Goal: Communication & Community: Answer question/provide support

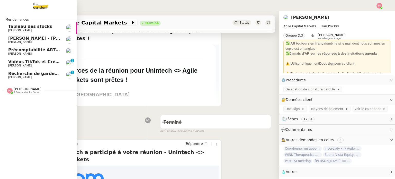
click at [46, 78] on span "[PERSON_NAME]" at bounding box center [34, 77] width 52 height 3
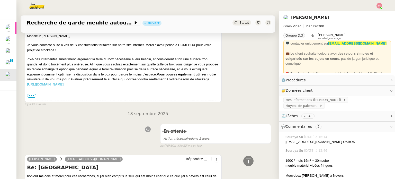
scroll to position [51, 0]
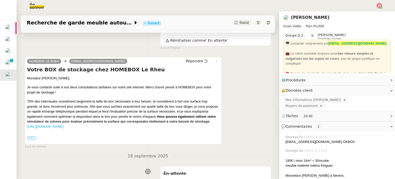
click at [30, 138] on span "•••" at bounding box center [31, 138] width 9 height 4
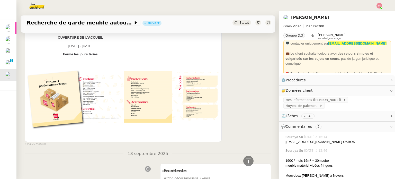
scroll to position [489, 0]
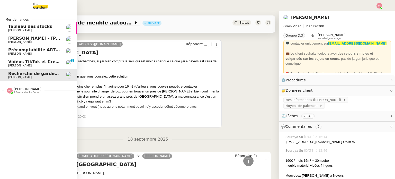
click at [49, 41] on span "Florian Parant" at bounding box center [34, 41] width 52 height 3
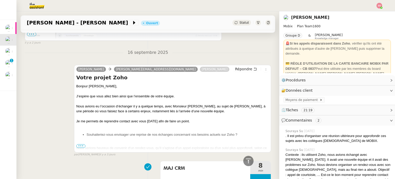
scroll to position [328, 0]
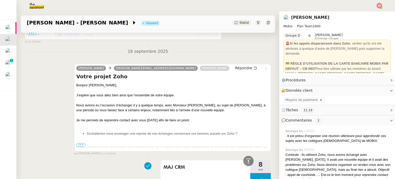
click at [239, 23] on span "Statut" at bounding box center [244, 23] width 10 height 4
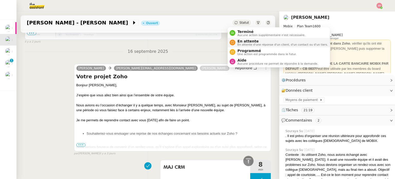
click at [236, 41] on div "En attente En attente d'une réponse d'un client, d'un contact ou d'un tiers." at bounding box center [281, 42] width 93 height 7
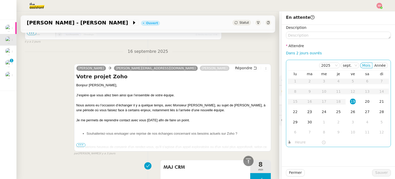
click at [307, 111] on div "23" at bounding box center [310, 112] width 6 height 6
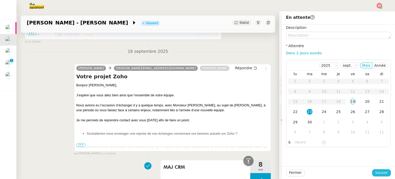
click at [375, 173] on span "Sauver" at bounding box center [381, 172] width 13 height 6
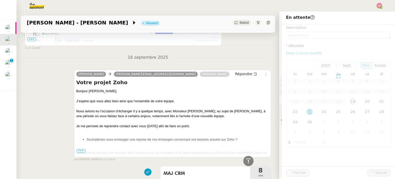
scroll to position [334, 0]
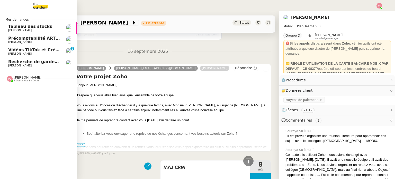
click at [35, 60] on span "Recherche de garde meuble autour de [GEOGRAPHIC_DATA]" at bounding box center [77, 61] width 139 height 5
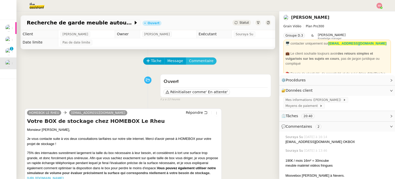
click at [196, 59] on span "Commentaire" at bounding box center [201, 61] width 24 height 6
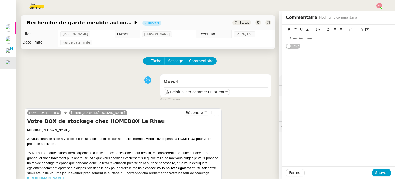
click at [304, 35] on div at bounding box center [338, 38] width 105 height 9
click at [375, 171] on span "Sauver" at bounding box center [381, 172] width 13 height 6
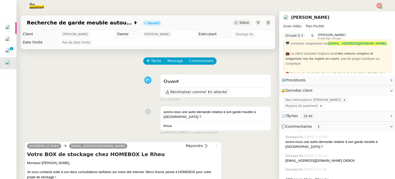
click at [234, 25] on div "Statut" at bounding box center [242, 23] width 19 height 6
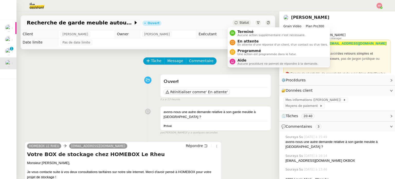
click at [239, 60] on span "Aide" at bounding box center [277, 60] width 81 height 4
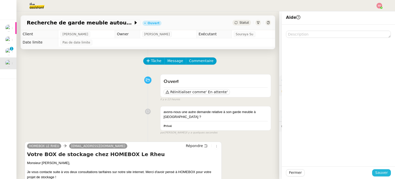
click at [377, 173] on span "Sauver" at bounding box center [381, 172] width 13 height 6
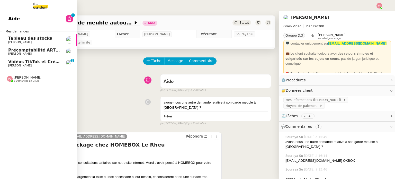
click at [46, 61] on span "Vidéos TikTok et Créatives META - septembre 2025" at bounding box center [67, 61] width 118 height 5
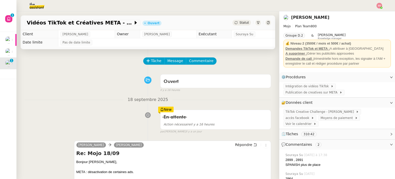
click at [381, 6] on img at bounding box center [380, 6] width 6 height 6
click at [374, 11] on ul "Suivi Déconnexion" at bounding box center [365, 18] width 33 height 16
click at [373, 12] on li "Suivi" at bounding box center [365, 14] width 33 height 7
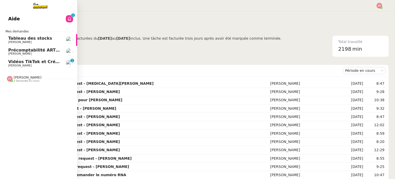
click at [25, 64] on span "Vidéos TikTok et Créatives META - septembre 2025" at bounding box center [67, 61] width 118 height 5
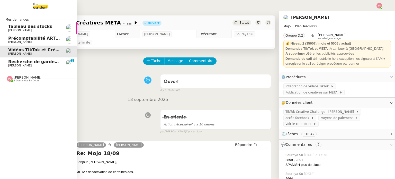
click at [29, 66] on span "[PERSON_NAME]" at bounding box center [34, 65] width 52 height 3
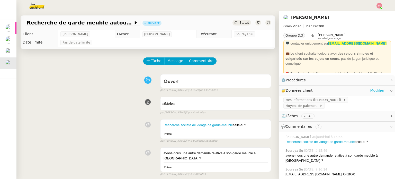
click at [376, 91] on link "Modifier" at bounding box center [377, 90] width 15 height 6
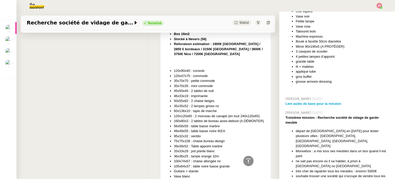
scroll to position [4843, 0]
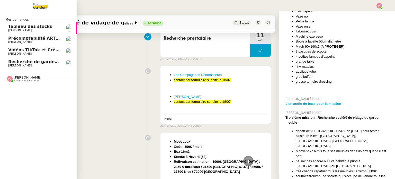
click at [19, 59] on link "Recherche de garde meuble autour de Rennes Louis Fouché" at bounding box center [38, 63] width 77 height 12
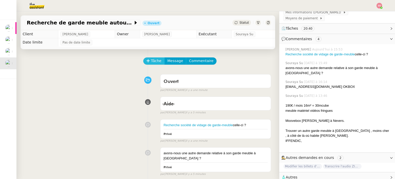
click at [152, 62] on span "Tâche" at bounding box center [156, 61] width 11 height 6
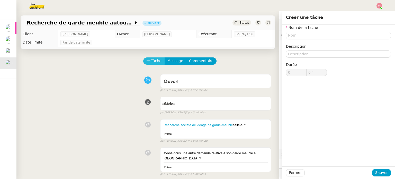
scroll to position [87, 0]
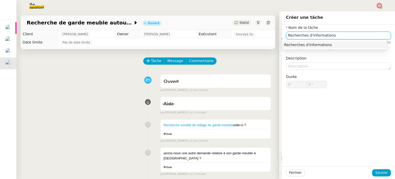
click at [302, 45] on div "Recherches d'informations" at bounding box center [334, 44] width 101 height 5
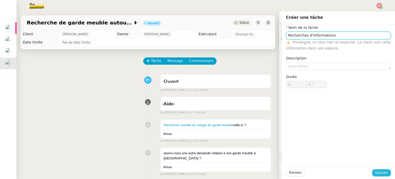
type input "Recherches d'informations"
click at [386, 174] on button "Sauver" at bounding box center [381, 172] width 19 height 7
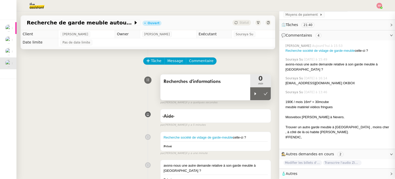
click at [242, 94] on div "Recherches d'informations" at bounding box center [205, 87] width 90 height 26
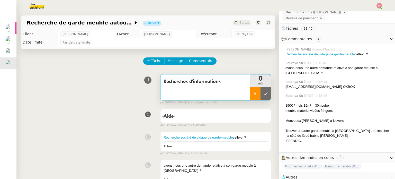
click at [253, 93] on icon at bounding box center [255, 94] width 4 height 4
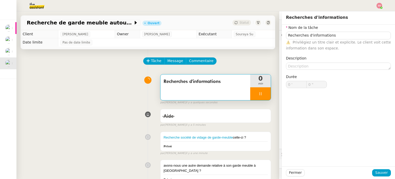
scroll to position [87, 0]
type input "Recherches d'informations"
type input "0 '"
type input "0 ""
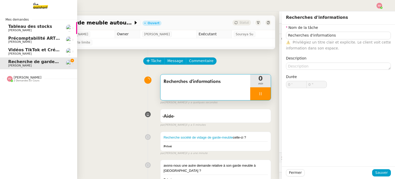
type input "Recherches d'informations"
type input "0 '"
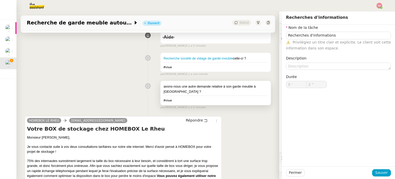
scroll to position [103, 0]
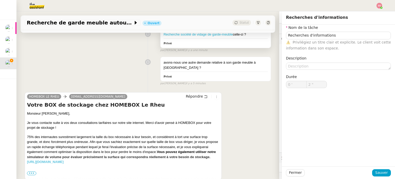
type input "3 ""
click at [203, 36] on link "Recherche société de vidage de garde-meuble" at bounding box center [198, 34] width 69 height 4
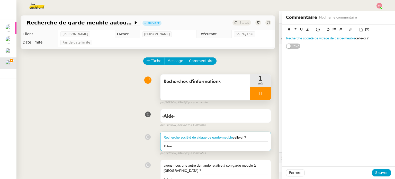
click at [369, 40] on div "Recherche société de vidage de garde-meuble celle-ci ?" at bounding box center [338, 38] width 105 height 5
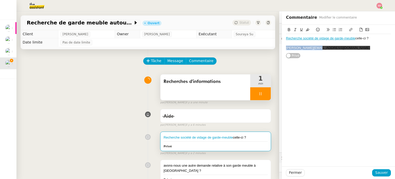
drag, startPoint x: 312, startPoint y: 50, endPoint x: 280, endPoint y: 49, distance: 32.2
click at [282, 49] on div "Recherche société de vidage de garde-meuble celle-ci ? c.joly@moovebox.fr Privé" at bounding box center [338, 42] width 113 height 34
click at [307, 30] on button at bounding box center [308, 30] width 6 height 6
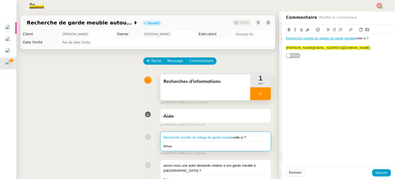
click at [320, 56] on div "Recherche société de vidage de garde-meuble celle-ci ? c.joly@moovebox.fr Privé" at bounding box center [338, 42] width 105 height 34
click at [377, 170] on span "Sauver" at bounding box center [381, 172] width 13 height 6
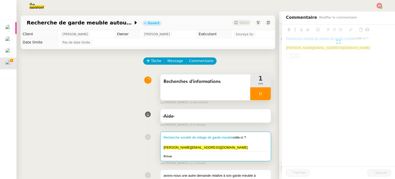
scroll to position [98, 0]
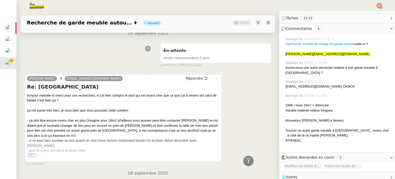
scroll to position [283, 0]
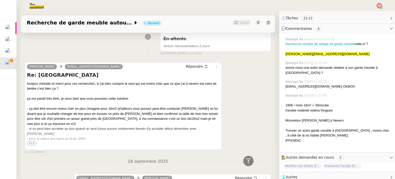
click at [34, 144] on span "•••" at bounding box center [31, 143] width 9 height 4
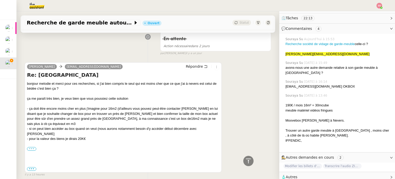
click at [27, 147] on label "•••" at bounding box center [31, 149] width 9 height 4
click at [0, 0] on input "•••" at bounding box center [0, 0] width 0 height 0
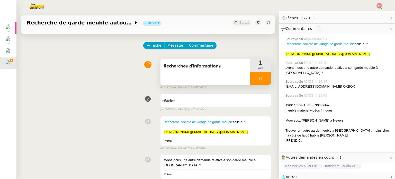
scroll to position [0, 0]
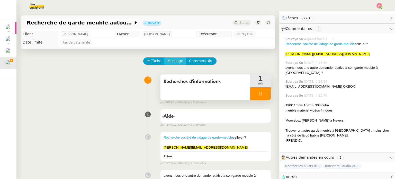
click at [171, 61] on span "Message" at bounding box center [175, 61] width 16 height 6
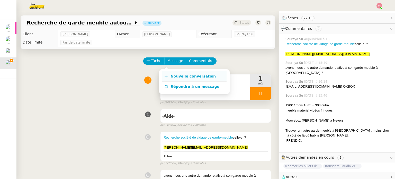
click at [180, 75] on span "Nouvelle conversation" at bounding box center [193, 76] width 45 height 4
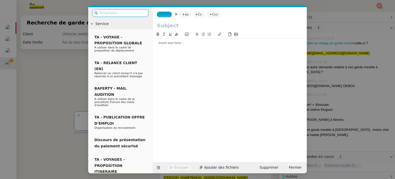
scroll to position [99, 0]
click at [182, 13] on icon at bounding box center [183, 14] width 3 height 3
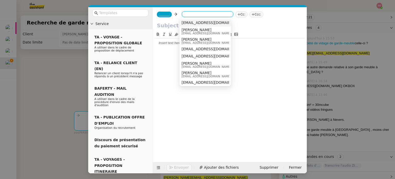
click at [75, 60] on nz-modal-container "Service TA - VOYAGE - PROPOSITION GLOBALE A utiliser dans le cadre de propositi…" at bounding box center [197, 89] width 395 height 179
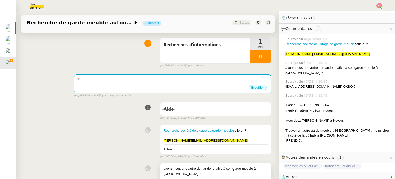
scroll to position [103, 0]
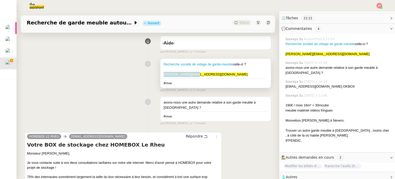
drag, startPoint x: 192, startPoint y: 76, endPoint x: 158, endPoint y: 73, distance: 34.3
click at [160, 73] on div "Recherche société de vidage de garde-meuble celle-ci ? c.joly@moovebox.fr Privé" at bounding box center [215, 73] width 110 height 29
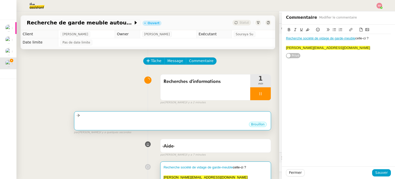
click at [133, 122] on div "Brouillon" at bounding box center [172, 125] width 192 height 8
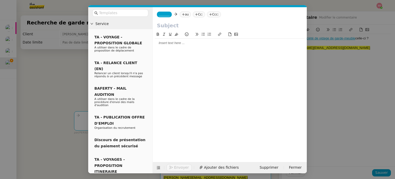
scroll to position [99, 0]
click at [183, 11] on div "_______ au Cc: Ccc:" at bounding box center [230, 14] width 154 height 14
click at [184, 14] on nz-tag "au" at bounding box center [185, 15] width 11 height 6
paste input "c.joly@moovebox.fr"
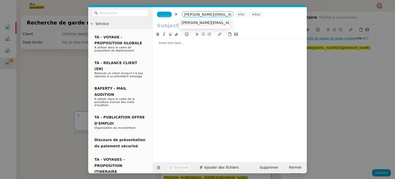
type input "c.joly@moovebox.fr"
click at [196, 22] on span "c.joly@moovebox.fr" at bounding box center [228, 23] width 93 height 4
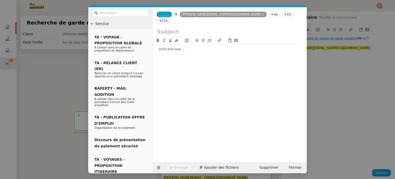
click at [167, 14] on span "_______" at bounding box center [164, 15] width 11 height 4
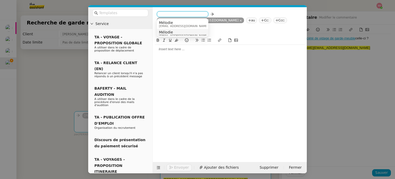
click at [174, 34] on span "melodie.t5ra@theassistant.com" at bounding box center [183, 35] width 49 height 3
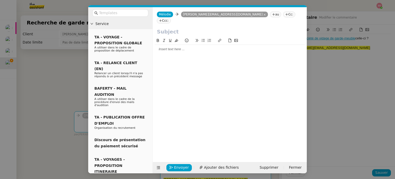
click at [174, 28] on input "text" at bounding box center [230, 32] width 146 height 8
type input "Changement de box"
click at [171, 47] on div at bounding box center [230, 49] width 150 height 5
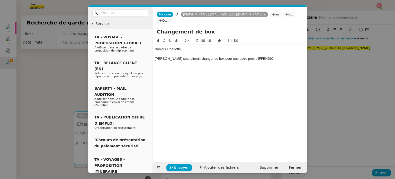
click at [206, 38] on button at bounding box center [203, 41] width 6 height 6
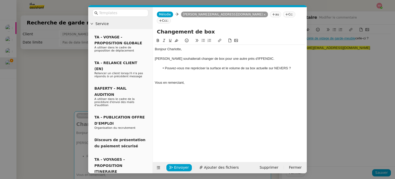
click at [173, 71] on div at bounding box center [230, 73] width 150 height 5
click at [210, 80] on div at bounding box center [230, 82] width 150 height 5
click at [186, 165] on button "Envoyer" at bounding box center [178, 167] width 25 height 7
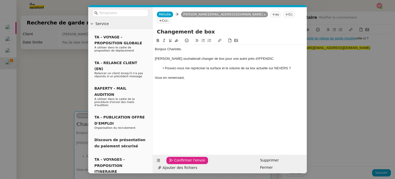
click at [186, 163] on span "Confirmer l'envoi" at bounding box center [189, 160] width 31 height 6
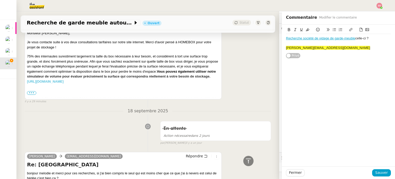
scroll to position [283, 0]
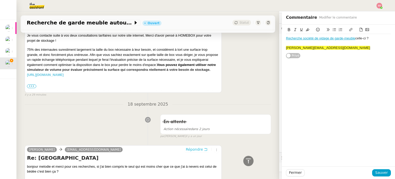
click at [190, 150] on span "Répondre" at bounding box center [194, 149] width 17 height 5
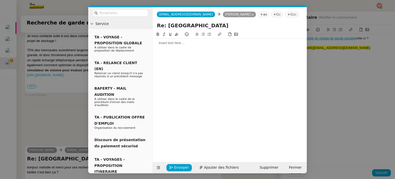
scroll to position [99, 0]
click at [187, 43] on div at bounding box center [230, 43] width 150 height 5
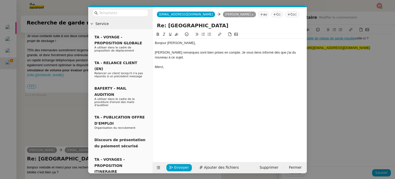
scroll to position [347, 0]
click at [183, 166] on span "Envoyer" at bounding box center [181, 167] width 15 height 6
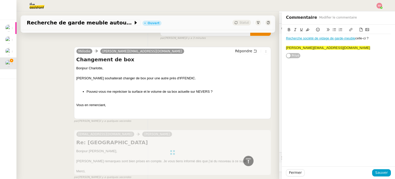
scroll to position [26, 0]
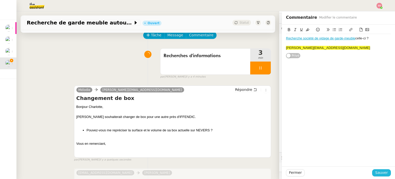
drag, startPoint x: 377, startPoint y: 173, endPoint x: 374, endPoint y: 171, distance: 3.5
click at [377, 173] on span "Sauver" at bounding box center [381, 172] width 13 height 6
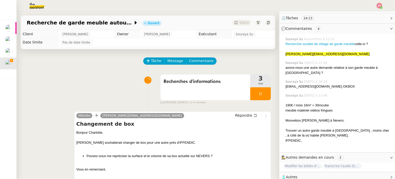
click at [259, 95] on div at bounding box center [260, 93] width 21 height 13
click at [264, 96] on icon at bounding box center [266, 94] width 4 height 4
click at [153, 62] on span "Tâche" at bounding box center [156, 61] width 11 height 6
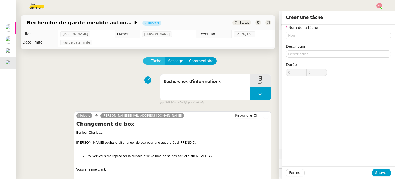
scroll to position [98, 0]
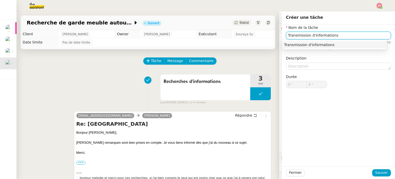
click at [311, 44] on div "Transmission d'informations" at bounding box center [334, 44] width 101 height 5
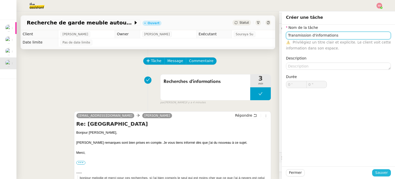
type input "Transmission d'informations"
click at [375, 171] on span "Sauver" at bounding box center [381, 172] width 13 height 6
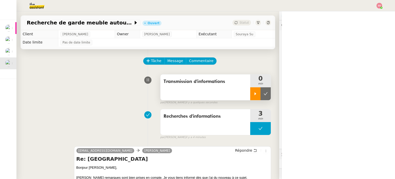
scroll to position [98, 0]
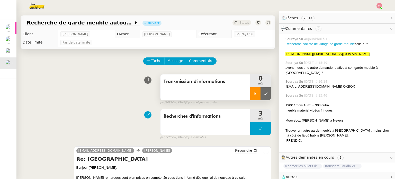
click at [250, 96] on div at bounding box center [255, 93] width 10 height 13
click at [258, 92] on icon at bounding box center [260, 94] width 4 height 4
click at [264, 93] on icon at bounding box center [266, 94] width 4 height 4
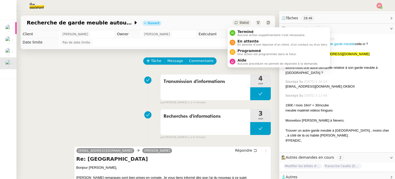
click at [239, 21] on span "Statut" at bounding box center [244, 23] width 10 height 4
click at [243, 40] on span "En attente" at bounding box center [282, 41] width 91 height 4
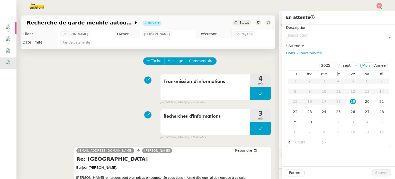
scroll to position [98, 0]
click at [296, 111] on td "22" at bounding box center [295, 112] width 14 height 10
click at [377, 170] on span "Sauver" at bounding box center [381, 172] width 13 height 6
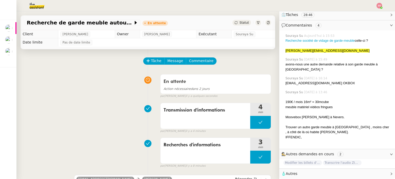
scroll to position [98, 0]
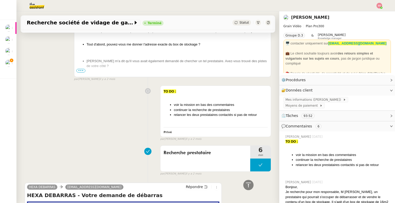
scroll to position [4315, 0]
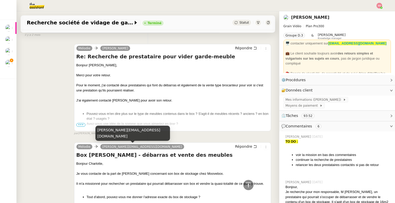
click at [111, 137] on div "[PERSON_NAME][EMAIL_ADDRESS][DOMAIN_NAME]" at bounding box center [132, 133] width 75 height 15
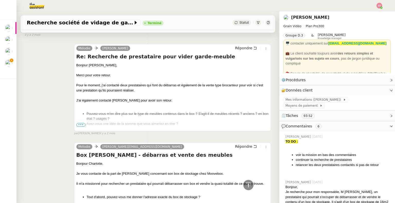
copy div "[PERSON_NAME][EMAIL_ADDRESS][DOMAIN_NAME]"
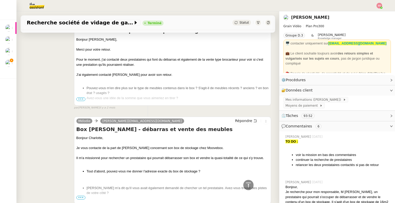
scroll to position [4367, 0]
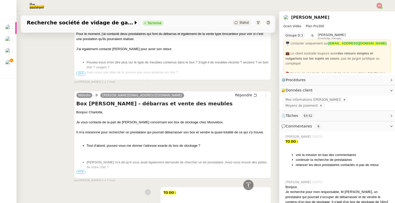
click at [78, 173] on span "•••" at bounding box center [80, 172] width 9 height 4
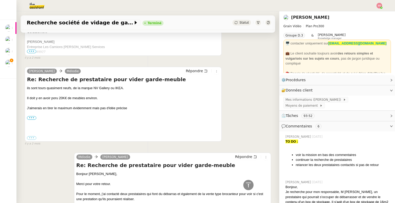
scroll to position [4187, 0]
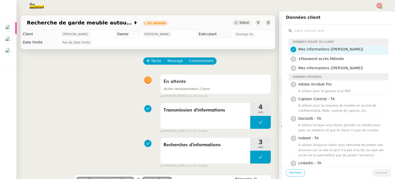
click at [289, 173] on span "Fermer" at bounding box center [295, 172] width 13 height 6
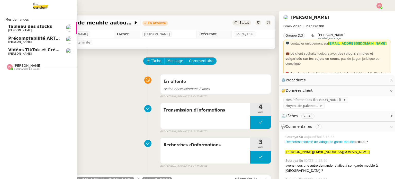
click at [26, 46] on link "Vidéos TikTok et Créatives META - septembre 2025 Anthony Morcillo" at bounding box center [38, 52] width 77 height 12
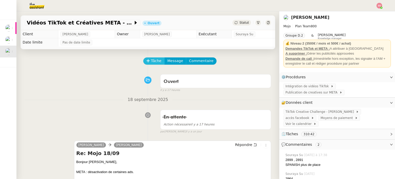
click at [151, 63] on span "Tâche" at bounding box center [156, 61] width 11 height 6
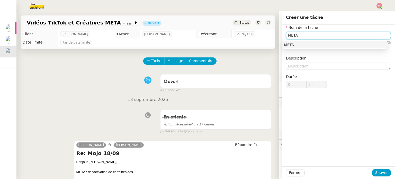
click at [304, 43] on div "META" at bounding box center [334, 44] width 101 height 5
type input "META"
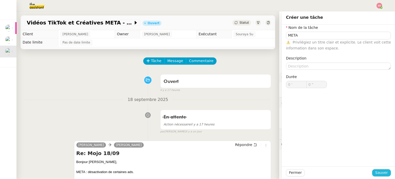
click at [375, 172] on span "Sauver" at bounding box center [381, 172] width 13 height 6
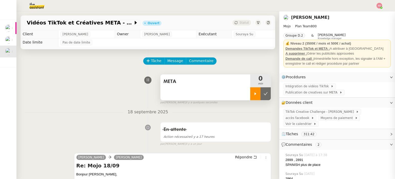
click at [250, 96] on div at bounding box center [255, 93] width 10 height 13
click at [263, 97] on div at bounding box center [260, 93] width 21 height 13
click at [261, 95] on button at bounding box center [266, 93] width 10 height 13
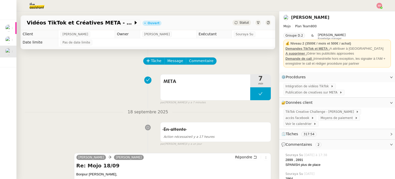
scroll to position [26, 0]
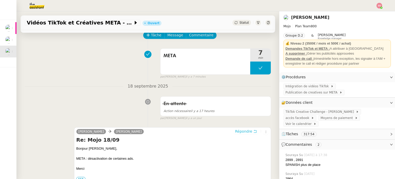
click at [235, 132] on span "Répondre" at bounding box center [243, 131] width 17 height 5
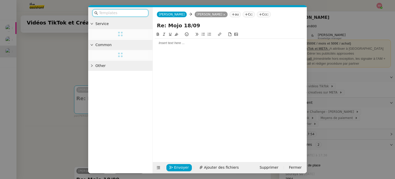
click at [185, 25] on input "Re: Mojo 18/09" at bounding box center [230, 26] width 146 height 8
type input "Re: Mojo 19/09"
click at [174, 43] on div at bounding box center [230, 43] width 150 height 5
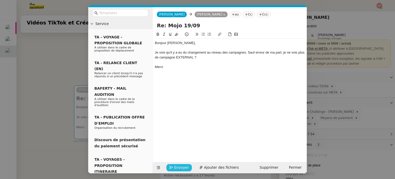
click at [179, 167] on span "Envoyer" at bounding box center [181, 167] width 15 height 6
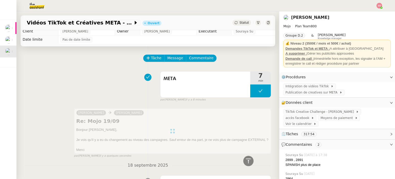
scroll to position [0, 0]
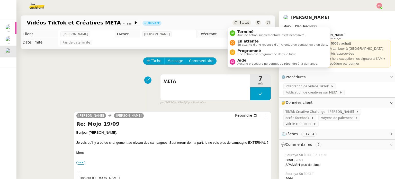
click at [239, 22] on span "Statut" at bounding box center [244, 23] width 10 height 4
click at [242, 43] on span "En attente d'une réponse d'un client, d'un contact ou d'un tiers." at bounding box center [282, 44] width 91 height 3
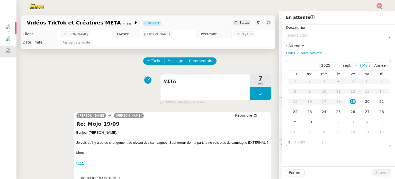
click at [293, 109] on div "22" at bounding box center [295, 112] width 6 height 6
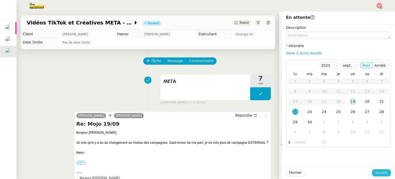
click at [380, 172] on span "Sauver" at bounding box center [381, 172] width 13 height 6
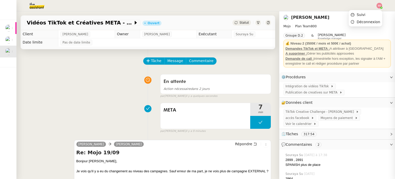
click at [378, 5] on img at bounding box center [380, 6] width 6 height 6
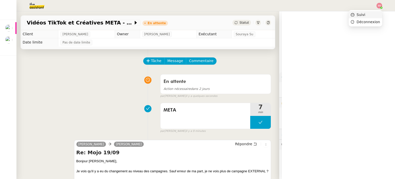
click at [368, 13] on li "Suivi" at bounding box center [365, 14] width 33 height 7
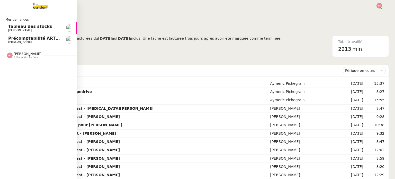
click at [26, 44] on link "Précomptabilité ARTRADE - [DATE] [PERSON_NAME]" at bounding box center [38, 40] width 77 height 12
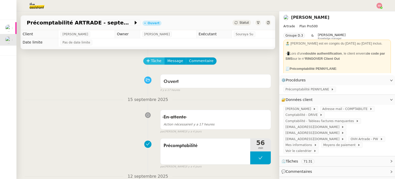
click at [146, 61] on icon at bounding box center [148, 61] width 4 height 4
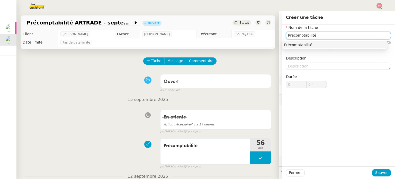
click at [304, 43] on div "Précomptabilité" at bounding box center [334, 44] width 101 height 5
type input "Précomptabilité"
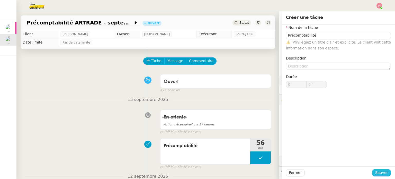
click at [376, 173] on span "Sauver" at bounding box center [381, 172] width 13 height 6
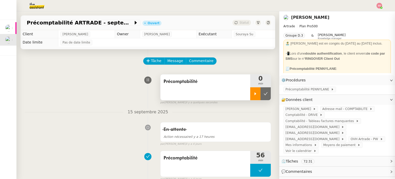
click at [254, 94] on div at bounding box center [255, 93] width 10 height 13
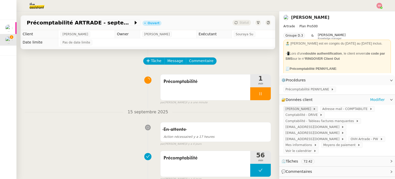
click at [299, 111] on span "[PERSON_NAME]" at bounding box center [299, 108] width 28 height 5
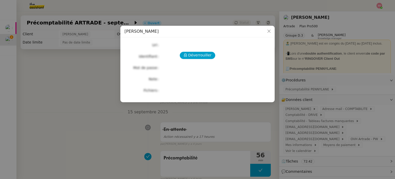
click at [201, 51] on div "Déverrouiller Url Identifiant Mot de passe Note Fichiers Upload" at bounding box center [197, 67] width 146 height 52
click at [203, 55] on span "Déverrouiller" at bounding box center [199, 55] width 23 height 6
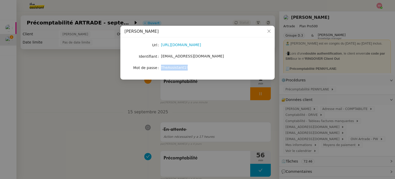
drag, startPoint x: 184, startPoint y: 67, endPoint x: 162, endPoint y: 67, distance: 22.9
click at [162, 67] on div "TheAssistant1!" at bounding box center [203, 68] width 85 height 6
copy span "TheAssistant1!"
click at [100, 68] on nz-modal-container "PENNYLANE - André Url https://www.pennylane.com/fr Identifiant andregiovanetti0…" at bounding box center [197, 89] width 395 height 179
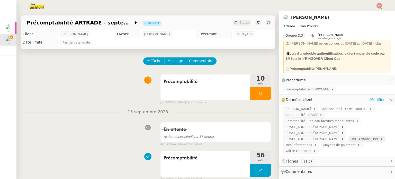
click at [351, 137] on span "OVH Artrade - PW" at bounding box center [365, 138] width 29 height 5
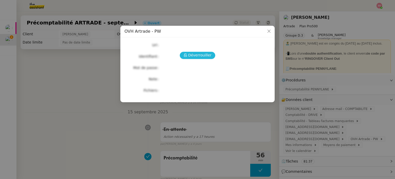
click at [204, 54] on span "Déverrouiller" at bounding box center [199, 55] width 23 height 6
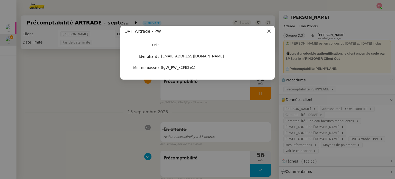
click at [268, 30] on icon "Close" at bounding box center [269, 31] width 4 height 4
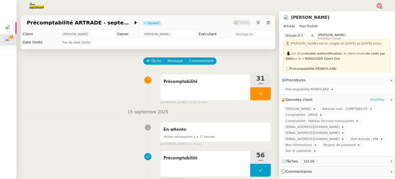
click at [371, 97] on link "Modifier" at bounding box center [377, 100] width 15 height 6
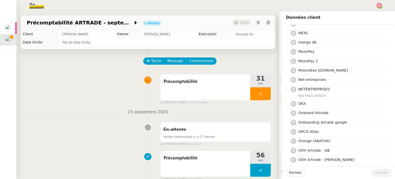
scroll to position [1375, 0]
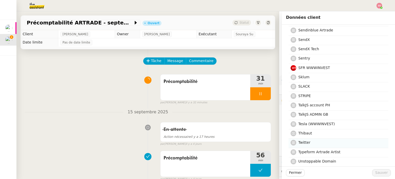
click at [347, 139] on h4 "Twitter" at bounding box center [341, 142] width 87 height 6
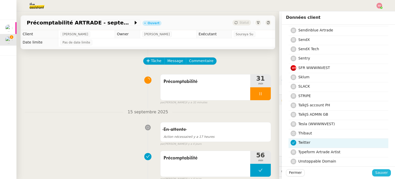
click at [377, 172] on span "Sauver" at bounding box center [381, 172] width 13 height 6
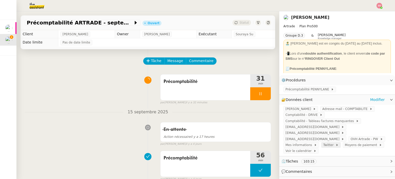
click at [336, 142] on span "Twitter" at bounding box center [329, 144] width 12 height 5
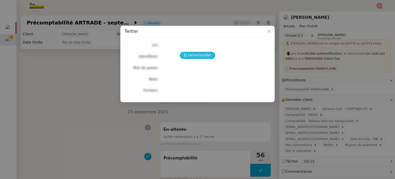
click at [192, 52] on span "Déverrouiller" at bounding box center [199, 55] width 23 height 6
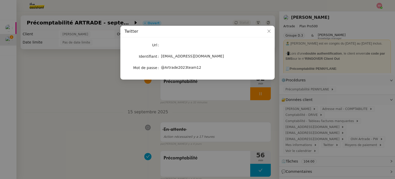
click at [120, 120] on nz-modal-container "Twitter Url Identifiant marketing@artrade.app Mot de passe @Artrade2023team12" at bounding box center [197, 89] width 395 height 179
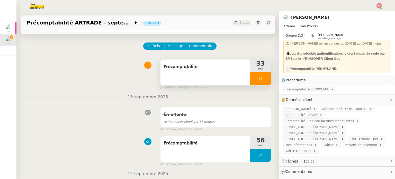
scroll to position [26, 0]
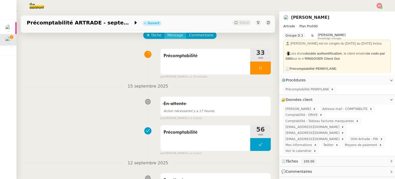
click at [169, 38] on span "Message" at bounding box center [175, 35] width 16 height 6
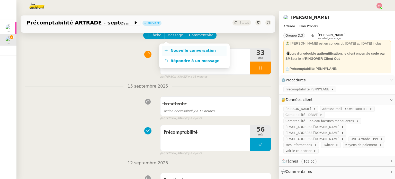
click at [175, 47] on link "Nouvelle conversation" at bounding box center [194, 51] width 64 height 10
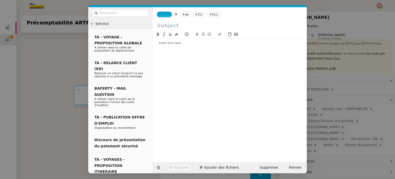
click at [166, 14] on span "_______" at bounding box center [164, 15] width 11 height 4
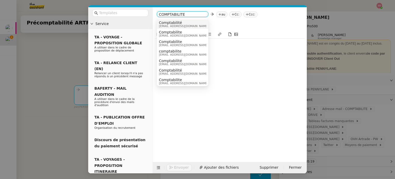
drag, startPoint x: 244, startPoint y: 67, endPoint x: 184, endPoint y: 14, distance: 80.2
click at [184, 14] on form "COMPTABILITE au Cc: Ccc: Envoyer Ajouter des fichiers Supprimer Fermer" at bounding box center [230, 90] width 154 height 166
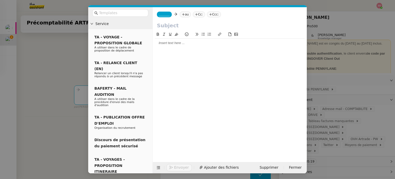
click at [184, 14] on nz-tag "au" at bounding box center [185, 15] width 11 height 6
click at [184, 14] on input at bounding box center [207, 14] width 47 height 5
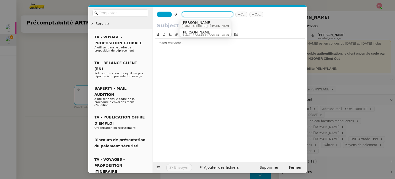
click at [166, 13] on span "_______" at bounding box center [164, 15] width 11 height 4
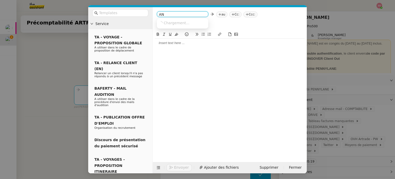
type input "AND"
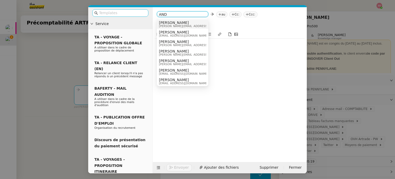
drag, startPoint x: 170, startPoint y: 13, endPoint x: 146, endPoint y: 10, distance: 23.5
click at [146, 10] on nz-layout "Service TA - VOYAGE - PROPOSITION GLOBALE A utiliser dans le cadre de propositi…" at bounding box center [197, 90] width 219 height 166
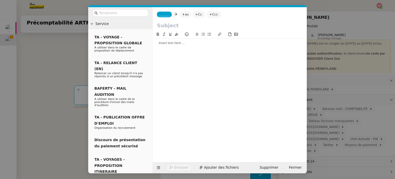
click at [166, 13] on span "_______" at bounding box center [164, 15] width 11 height 4
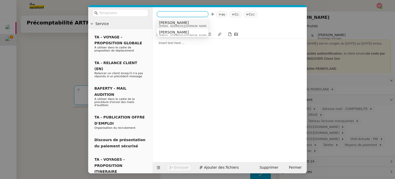
drag, startPoint x: 169, startPoint y: 16, endPoint x: 175, endPoint y: 23, distance: 9.3
click at [175, 23] on span "[PERSON_NAME]" at bounding box center [183, 23] width 49 height 4
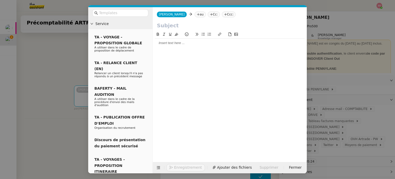
click at [195, 14] on nz-tag "au" at bounding box center [200, 15] width 11 height 6
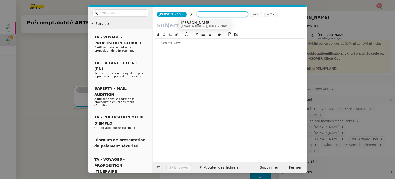
click at [200, 21] on span "[PERSON_NAME]" at bounding box center [205, 23] width 49 height 4
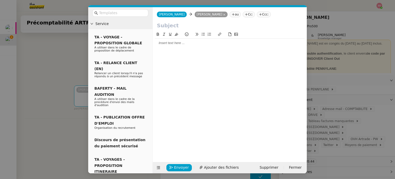
click at [243, 15] on nz-tag "Cc:" at bounding box center [249, 15] width 12 height 6
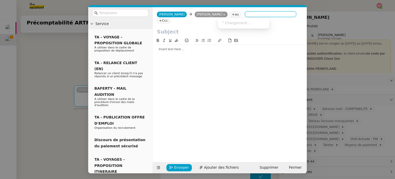
paste input "[EMAIL_ADDRESS][DOMAIN_NAME]"
type input "[EMAIL_ADDRESS][DOMAIN_NAME]"
click at [249, 21] on div "[EMAIL_ADDRESS][DOMAIN_NAME]" at bounding box center [253, 23] width 67 height 4
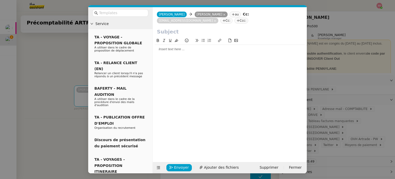
click at [200, 28] on input "text" at bounding box center [230, 32] width 146 height 8
type input "p"
type input "Précomptabilité Artrade"
click at [182, 47] on div at bounding box center [230, 49] width 150 height 5
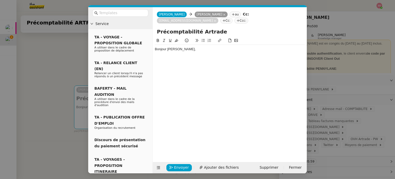
click at [66, 58] on nz-modal-container "Service TA - VOYAGE - PROPOSITION GLOBALE A utiliser dans le cadre de propositi…" at bounding box center [197, 89] width 395 height 179
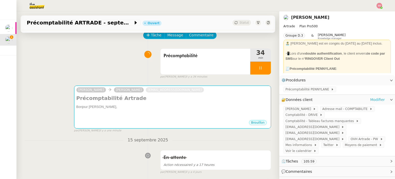
click at [375, 100] on link "Modifier" at bounding box center [377, 100] width 15 height 6
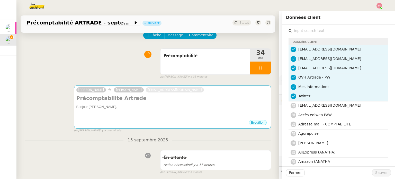
click at [114, 63] on div "Précomptabilité 34 min false par Souraya S. il y a 35 minutes" at bounding box center [148, 62] width 246 height 33
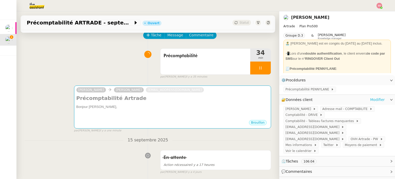
click at [371, 101] on link "Modifier" at bounding box center [377, 100] width 15 height 6
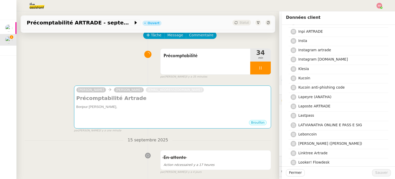
scroll to position [900, 0]
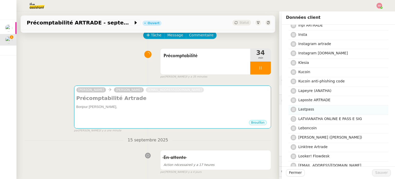
click at [326, 106] on h4 "Lastpass" at bounding box center [341, 109] width 87 height 6
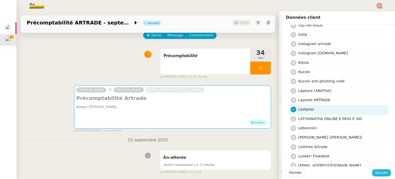
click at [375, 171] on span "Sauver" at bounding box center [381, 172] width 13 height 6
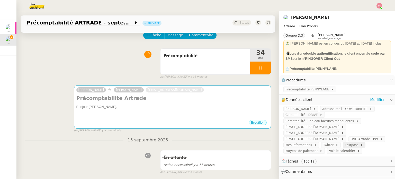
click at [345, 144] on span "Lastpass" at bounding box center [352, 144] width 15 height 5
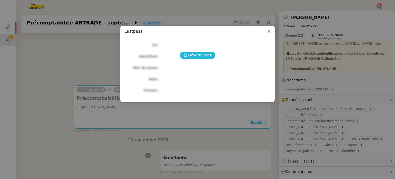
click at [205, 57] on span "Déverrouiller" at bounding box center [199, 55] width 23 height 6
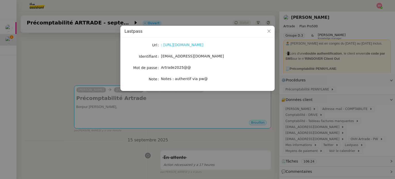
click at [184, 44] on link ": [URL][DOMAIN_NAME]" at bounding box center [182, 45] width 42 height 4
click at [166, 46] on link ": [URL][DOMAIN_NAME]" at bounding box center [182, 45] width 42 height 4
click at [184, 46] on link ": [URL][DOMAIN_NAME]" at bounding box center [182, 45] width 42 height 4
click at [268, 34] on span "Close" at bounding box center [268, 31] width 11 height 11
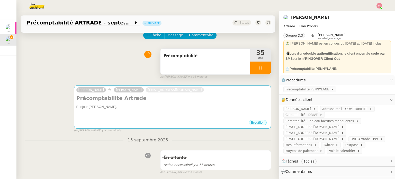
click at [259, 70] on div at bounding box center [260, 67] width 21 height 13
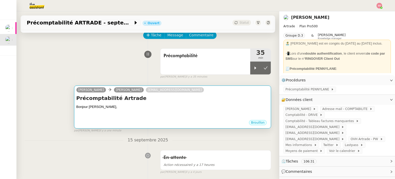
click at [150, 94] on div "André GIOVANETTI Paul WEIBEL mg@artrade.app" at bounding box center [141, 91] width 130 height 8
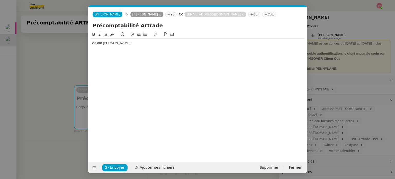
scroll to position [0, 11]
click at [159, 15] on icon at bounding box center [160, 15] width 2 height 2
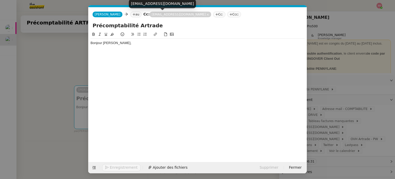
click at [132, 14] on icon at bounding box center [133, 14] width 3 height 3
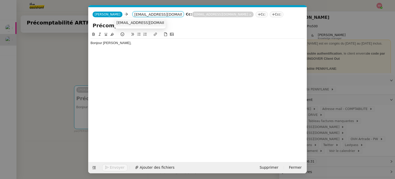
type input "[EMAIL_ADDRESS][DOMAIN_NAME]"
click at [120, 21] on span "[EMAIL_ADDRESS][DOMAIN_NAME]" at bounding box center [148, 23] width 63 height 4
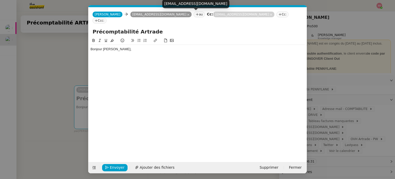
click at [270, 15] on icon at bounding box center [271, 14] width 3 height 3
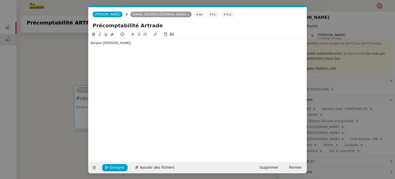
click at [118, 39] on div "Bonjour [PERSON_NAME]," at bounding box center [198, 46] width 214 height 14
click at [138, 33] on button at bounding box center [139, 34] width 6 height 6
click at [172, 35] on icon at bounding box center [172, 34] width 4 height 4
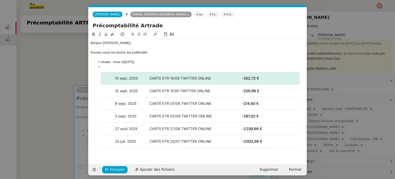
click at [165, 64] on li "Vinatis : mois d'[DATE]" at bounding box center [200, 62] width 209 height 5
click at [160, 66] on li at bounding box center [200, 107] width 209 height 84
click at [158, 66] on li at bounding box center [200, 107] width 209 height 84
click at [108, 67] on li at bounding box center [200, 107] width 209 height 84
click at [109, 66] on li at bounding box center [200, 107] width 209 height 84
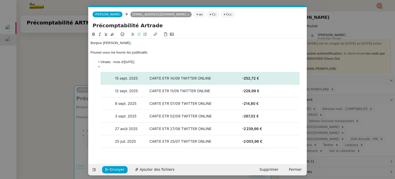
click at [111, 65] on li at bounding box center [200, 107] width 209 height 84
click at [109, 66] on li at bounding box center [200, 107] width 209 height 84
click at [152, 64] on li "Vinatis : mois d'[DATE]" at bounding box center [200, 62] width 209 height 5
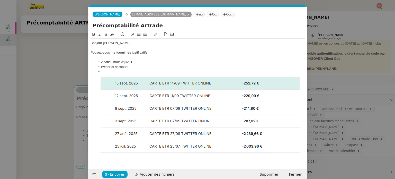
click at [109, 71] on li at bounding box center [200, 111] width 209 height 84
click at [259, 108] on img at bounding box center [200, 114] width 199 height 80
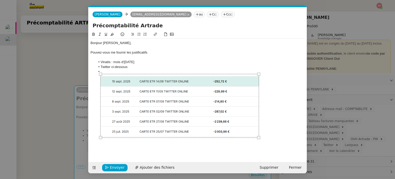
drag, startPoint x: 298, startPoint y: 153, endPoint x: 258, endPoint y: 131, distance: 45.9
click at [258, 131] on div at bounding box center [179, 106] width 159 height 64
click at [275, 124] on li at bounding box center [200, 103] width 209 height 68
click at [123, 67] on li "Twitter ci-dessous:" at bounding box center [200, 67] width 209 height 5
click at [0, 0] on lt-em "ci-dessous :" at bounding box center [0, 0] width 0 height 0
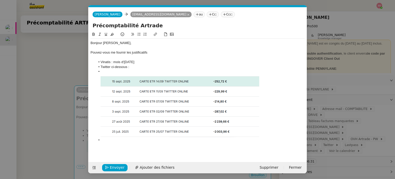
click at [275, 125] on li at bounding box center [200, 103] width 209 height 68
click at [148, 139] on li at bounding box center [200, 140] width 209 height 5
click at [172, 35] on icon at bounding box center [172, 34] width 4 height 3
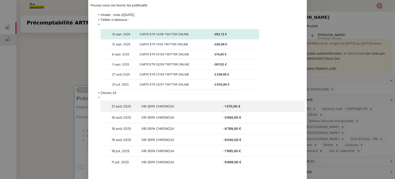
scroll to position [66, 0]
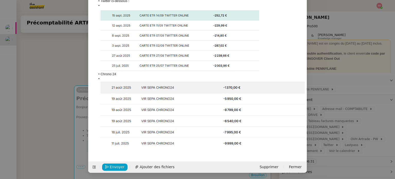
click at [239, 115] on img at bounding box center [203, 113] width 204 height 65
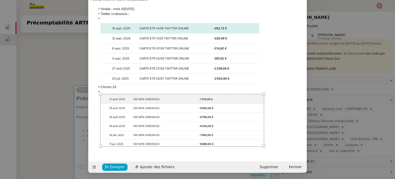
scroll to position [55, 0]
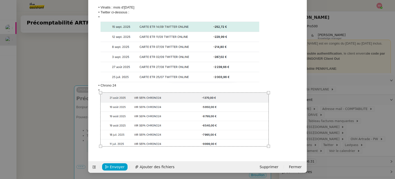
drag, startPoint x: 302, startPoint y: 144, endPoint x: 266, endPoint y: 133, distance: 37.6
click at [266, 133] on div at bounding box center [184, 119] width 168 height 54
click at [276, 133] on li at bounding box center [200, 117] width 209 height 59
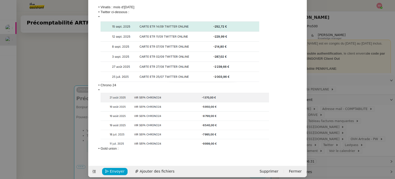
click at [118, 90] on li at bounding box center [200, 116] width 209 height 59
click at [121, 88] on li at bounding box center [200, 116] width 209 height 59
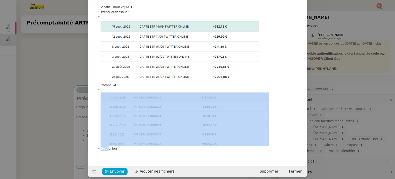
click at [121, 88] on li at bounding box center [200, 116] width 209 height 59
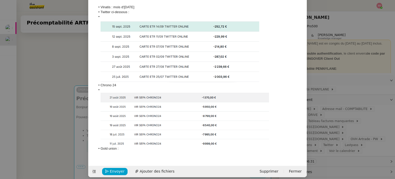
click at [148, 148] on li "Gold union :" at bounding box center [200, 148] width 209 height 5
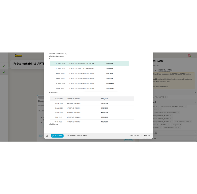
scroll to position [60, 0]
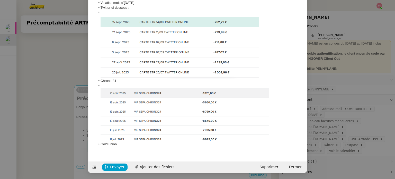
click at [204, 142] on li "Gold union :" at bounding box center [200, 144] width 209 height 5
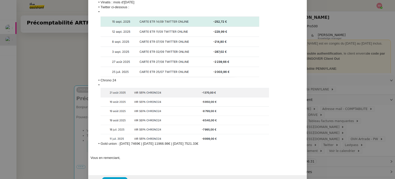
scroll to position [74, 0]
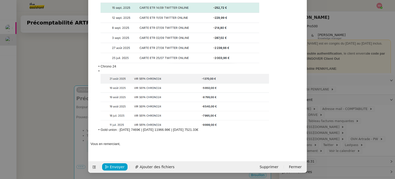
click at [191, 131] on li "Gold union : [DATE] 7469€ | [DATE] 11966.98€ | [DATE] 7521.33€" at bounding box center [200, 129] width 209 height 5
click at [139, 144] on div "Vous en remerciant," at bounding box center [198, 143] width 214 height 5
click at [290, 118] on li at bounding box center [200, 98] width 209 height 59
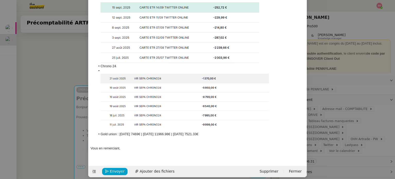
click at [101, 75] on img at bounding box center [185, 100] width 168 height 54
click at [120, 68] on li "Chrono 24" at bounding box center [200, 66] width 209 height 5
click at [104, 82] on img at bounding box center [185, 100] width 168 height 54
click at [110, 170] on span "Envoyer" at bounding box center [117, 171] width 15 height 6
click at [112, 170] on span "Confirmer l'envoi" at bounding box center [125, 171] width 31 height 6
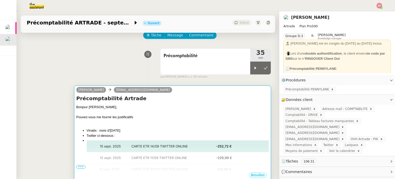
scroll to position [73, 0]
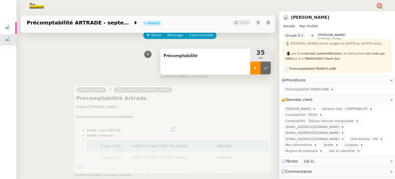
click at [250, 68] on div at bounding box center [255, 67] width 10 height 13
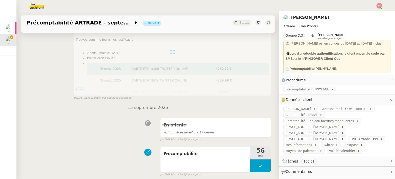
scroll to position [77, 0]
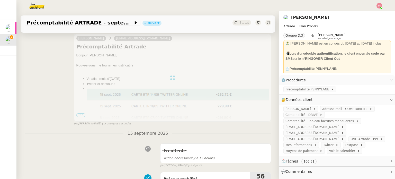
click at [81, 117] on div at bounding box center [172, 77] width 197 height 87
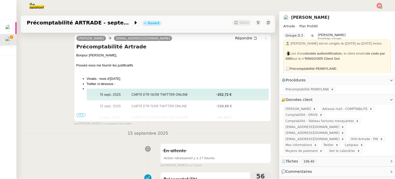
click at [82, 115] on span "•••" at bounding box center [80, 115] width 9 height 4
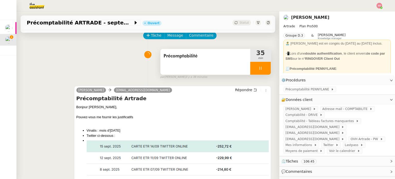
scroll to position [26, 0]
click at [325, 123] on span "Comptabilité - Tableau factures manquantes" at bounding box center [320, 120] width 70 height 5
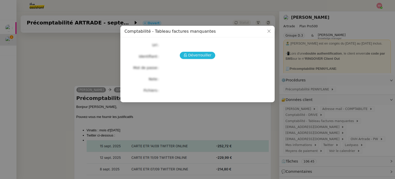
click at [207, 55] on span "Déverrouiller" at bounding box center [199, 55] width 23 height 6
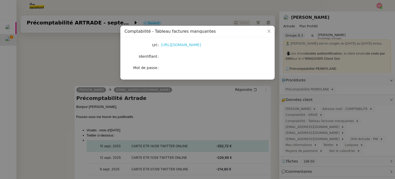
click at [189, 45] on link "https://docs.google.com/spreadsheets/d/1NpF6jAJKPs-bCMVbyYLTQUgAUealtD4bEs7NJ2q…" at bounding box center [181, 45] width 40 height 4
click at [124, 87] on nz-modal-container "Comptabilité - Tableau factures manquantes Url https://docs.google.com/spreadsh…" at bounding box center [197, 89] width 395 height 179
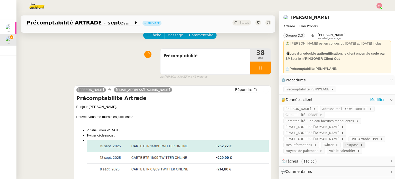
click at [345, 142] on span "Lastpass" at bounding box center [352, 144] width 15 height 5
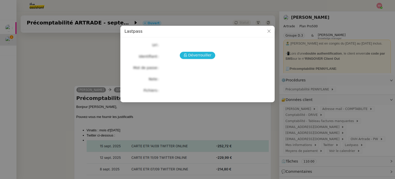
click at [199, 53] on span "Déverrouiller" at bounding box center [199, 55] width 23 height 6
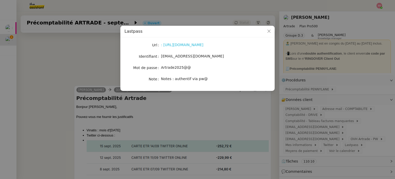
click at [187, 43] on link ": [URL][DOMAIN_NAME]" at bounding box center [182, 45] width 42 height 4
click at [189, 45] on link ": [URL][DOMAIN_NAME]" at bounding box center [182, 45] width 42 height 4
click at [185, 46] on link ": [URL][DOMAIN_NAME]" at bounding box center [182, 45] width 42 height 4
click at [207, 51] on div "Url : https://lastpass.com/ Identifiant pw@artrade.app Mot de passe Artrade2025…" at bounding box center [197, 61] width 146 height 41
click at [186, 104] on nz-modal-container "Lastpass Url : [URL][DOMAIN_NAME] Identifiant [EMAIL_ADDRESS][DOMAIN_NAME] Mot …" at bounding box center [197, 89] width 395 height 179
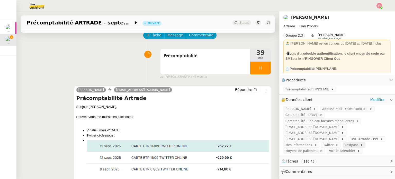
click at [360, 143] on icon at bounding box center [361, 144] width 3 height 3
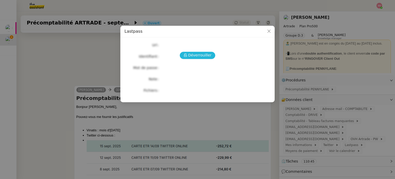
click at [201, 58] on button "Déverrouiller" at bounding box center [198, 55] width 36 height 7
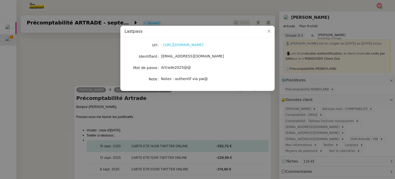
click at [182, 47] on link ": [URL][DOMAIN_NAME]" at bounding box center [182, 45] width 42 height 4
drag, startPoint x: 174, startPoint y: 43, endPoint x: 164, endPoint y: 45, distance: 10.0
click at [164, 45] on link ": [URL][DOMAIN_NAME]" at bounding box center [182, 45] width 42 height 4
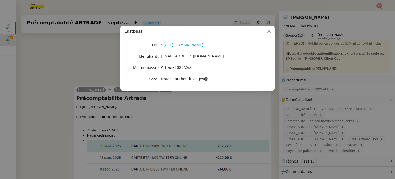
click at [172, 68] on span "Artrade2025@@" at bounding box center [176, 67] width 30 height 4
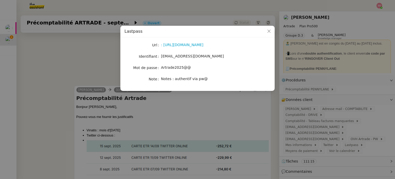
click at [174, 66] on span "Artrade2025@@" at bounding box center [176, 67] width 30 height 4
drag, startPoint x: 184, startPoint y: 67, endPoint x: 188, endPoint y: 68, distance: 4.0
click at [188, 68] on div "Artrade2025@@" at bounding box center [203, 68] width 85 height 6
drag, startPoint x: 188, startPoint y: 68, endPoint x: 158, endPoint y: 70, distance: 29.9
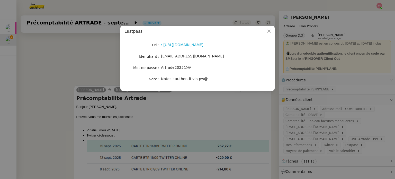
click at [158, 70] on nz-form-item "Mot de passe Artrade2025@@" at bounding box center [197, 67] width 146 height 7
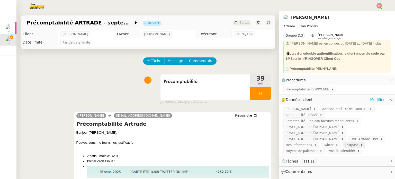
click at [345, 142] on span "Lastpass" at bounding box center [352, 144] width 15 height 5
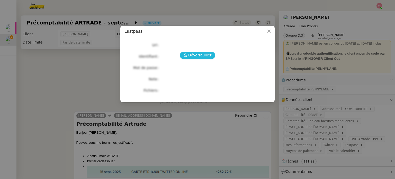
click at [202, 55] on span "Déverrouiller" at bounding box center [199, 55] width 23 height 6
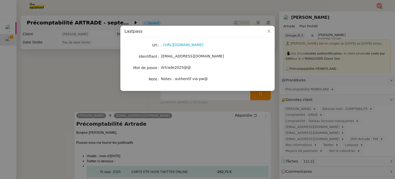
click at [179, 68] on span "Artrade2025@@" at bounding box center [176, 67] width 30 height 4
copy span "Artrade2025@@"
click at [79, 72] on nz-modal-container "Lastpass Url : [URL][DOMAIN_NAME] Identifiant [EMAIL_ADDRESS][DOMAIN_NAME] Mot …" at bounding box center [197, 89] width 395 height 179
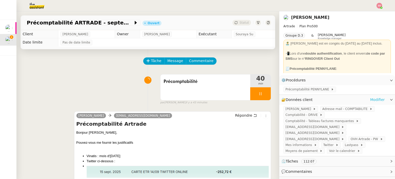
click at [370, 99] on link "Modifier" at bounding box center [377, 100] width 15 height 6
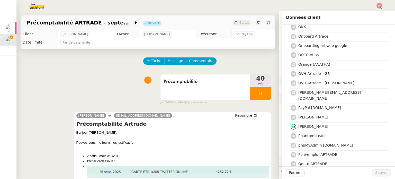
scroll to position [1209, 0]
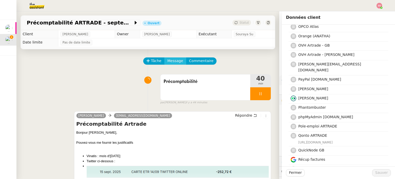
click at [170, 63] on span "Message" at bounding box center [175, 61] width 16 height 6
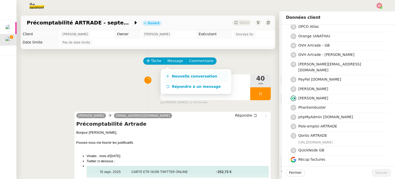
click at [176, 74] on link "Nouvelle conversation" at bounding box center [196, 76] width 64 height 10
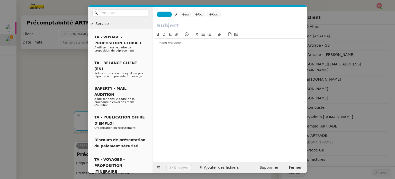
click at [180, 14] on nz-tag "au" at bounding box center [185, 15] width 11 height 6
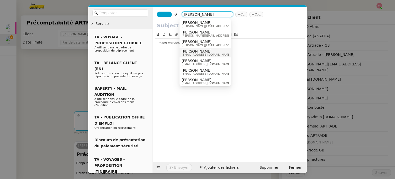
type input "[PERSON_NAME]"
click at [202, 50] on span "[PERSON_NAME]" at bounding box center [206, 51] width 49 height 4
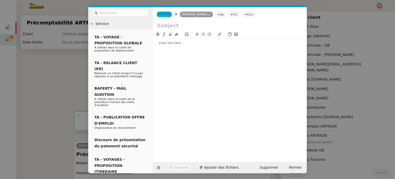
click at [165, 14] on span "_______" at bounding box center [164, 15] width 11 height 4
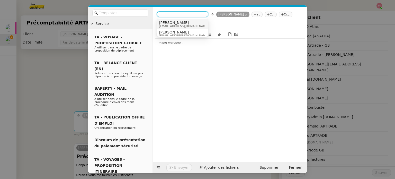
click at [174, 25] on span "[EMAIL_ADDRESS][DOMAIN_NAME]" at bounding box center [183, 26] width 49 height 3
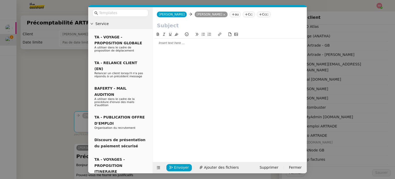
click at [170, 24] on input "text" at bounding box center [230, 26] width 146 height 8
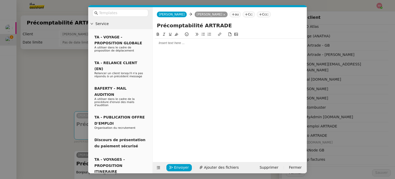
type input "Précomptabilité ARTRADE"
click at [170, 42] on div at bounding box center [230, 43] width 150 height 5
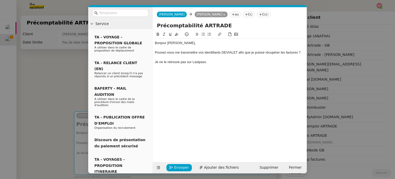
click at [238, 35] on button at bounding box center [236, 34] width 6 height 6
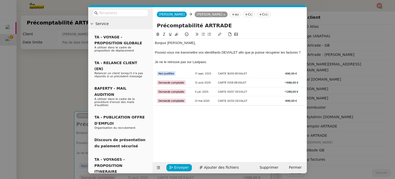
click at [268, 88] on img at bounding box center [230, 87] width 150 height 36
drag, startPoint x: 304, startPoint y: 104, endPoint x: 292, endPoint y: 98, distance: 13.6
click at [292, 98] on div "Bonjour [PERSON_NAME], Pouvez-vous me transmettre vos identifiants DEVIALET afi…" at bounding box center [230, 73] width 150 height 68
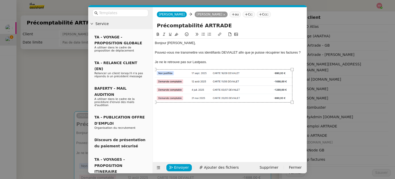
click at [295, 91] on div at bounding box center [230, 85] width 150 height 33
click at [183, 166] on span "Envoyer" at bounding box center [181, 167] width 15 height 6
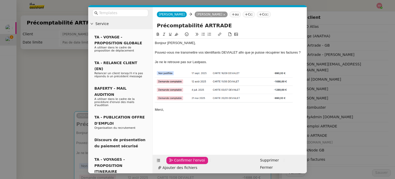
click at [183, 163] on span "Confirmer l'envoi" at bounding box center [189, 160] width 31 height 6
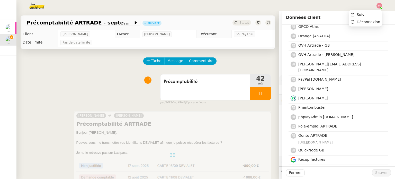
click at [380, 6] on img at bounding box center [380, 6] width 6 height 6
click at [368, 16] on li "Suivi" at bounding box center [365, 14] width 33 height 7
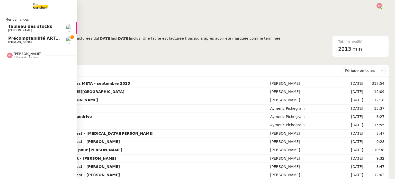
click at [12, 37] on span "Précomptabilité ARTRADE - septembre 2025" at bounding box center [59, 38] width 102 height 5
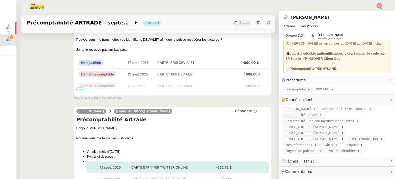
scroll to position [51, 0]
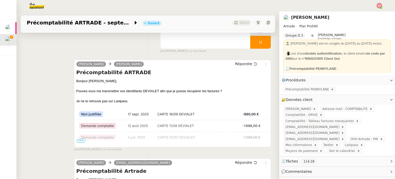
click at [77, 141] on span "•••" at bounding box center [80, 141] width 9 height 4
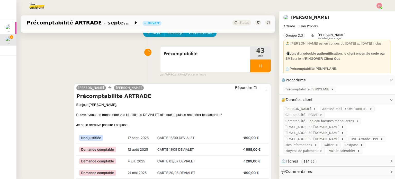
scroll to position [0, 0]
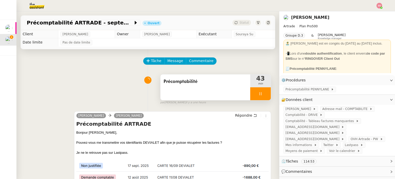
click at [262, 92] on div at bounding box center [260, 93] width 21 height 13
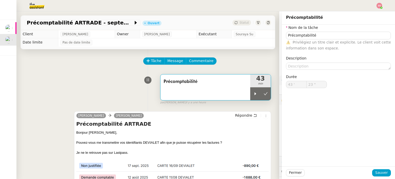
type input "Précomptabilité"
type input "43 '"
type input "23 ""
click at [261, 90] on button at bounding box center [266, 93] width 10 height 13
type input "Précomptabilité"
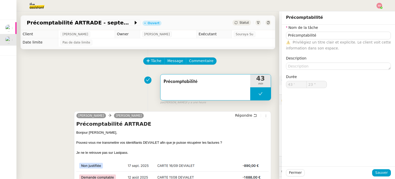
type input "43 '"
type input "23 ""
type input "Précomptabilité"
type input "43 '"
type input "23 ""
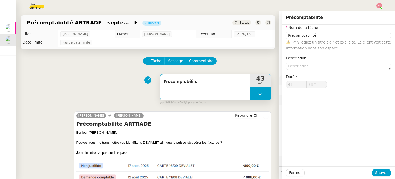
click at [239, 22] on span "Statut" at bounding box center [244, 23] width 10 height 4
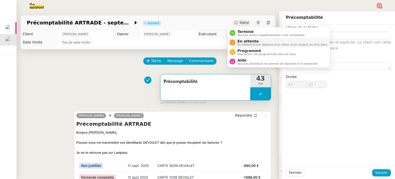
click at [249, 44] on span "En attente d'une réponse d'un client, d'un contact ou d'un tiers." at bounding box center [282, 44] width 91 height 3
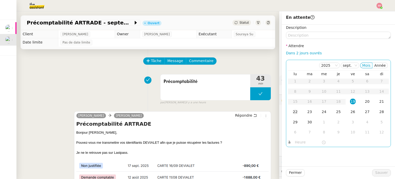
click at [292, 113] on div "22" at bounding box center [295, 112] width 6 height 6
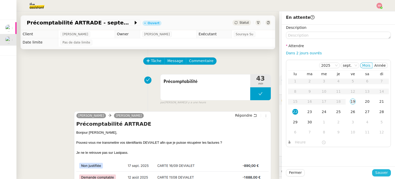
click at [383, 172] on span "Sauver" at bounding box center [381, 172] width 13 height 6
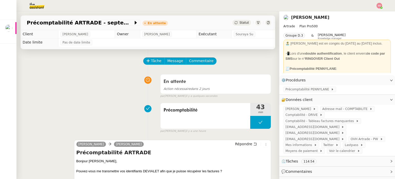
click at [378, 8] on div at bounding box center [380, 6] width 6 height 6
click at [373, 14] on li "Suivi" at bounding box center [365, 14] width 33 height 7
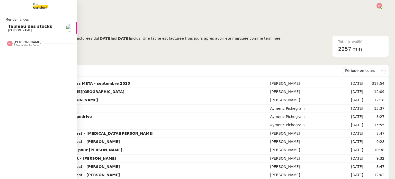
click at [30, 30] on span "[PERSON_NAME]" at bounding box center [34, 30] width 52 height 3
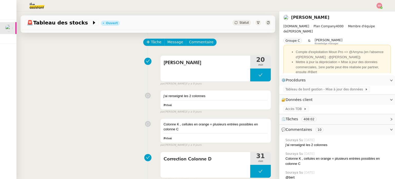
scroll to position [77, 0]
